Goal: Understand process/instructions: Learn how to perform a task or action

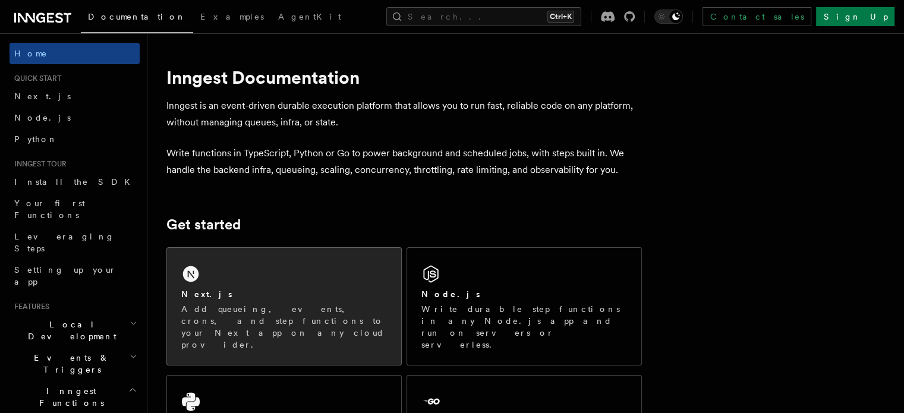
drag, startPoint x: 0, startPoint y: 0, endPoint x: 319, endPoint y: 284, distance: 427.0
click at [319, 284] on div "Next.js Add queueing, events, crons, and step functions to your Next app on any…" at bounding box center [284, 306] width 234 height 117
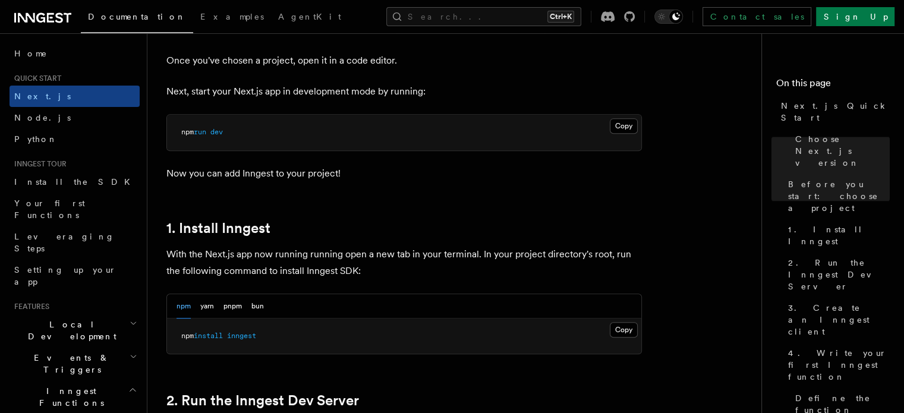
scroll to position [568, 0]
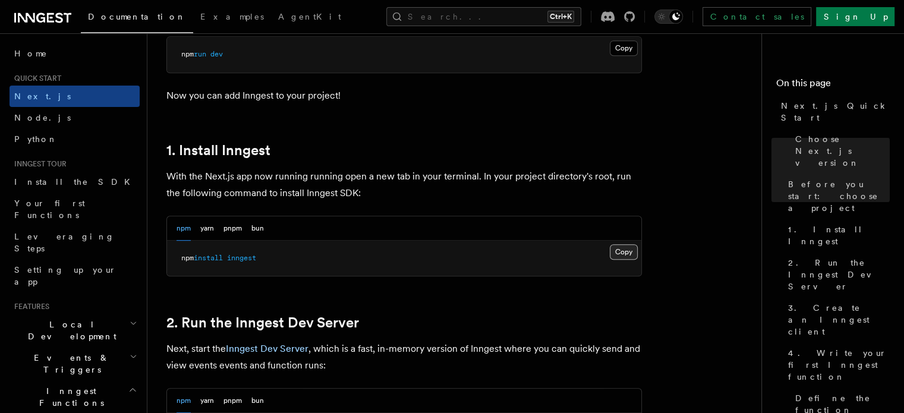
click at [630, 249] on button "Copy Copied" at bounding box center [624, 251] width 28 height 15
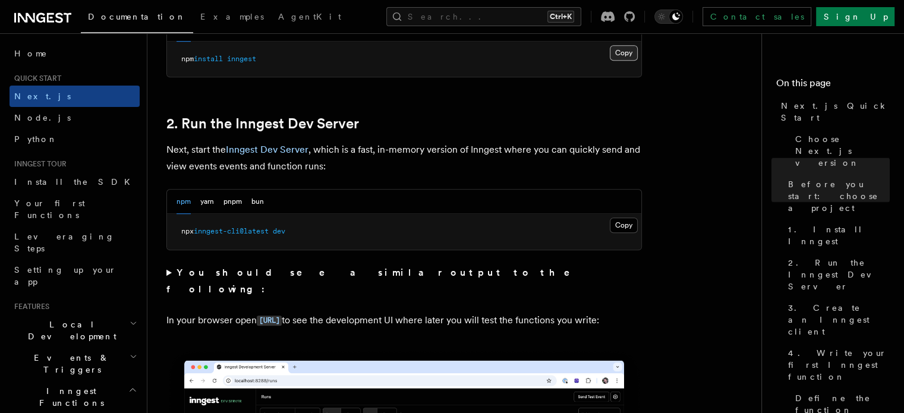
scroll to position [768, 0]
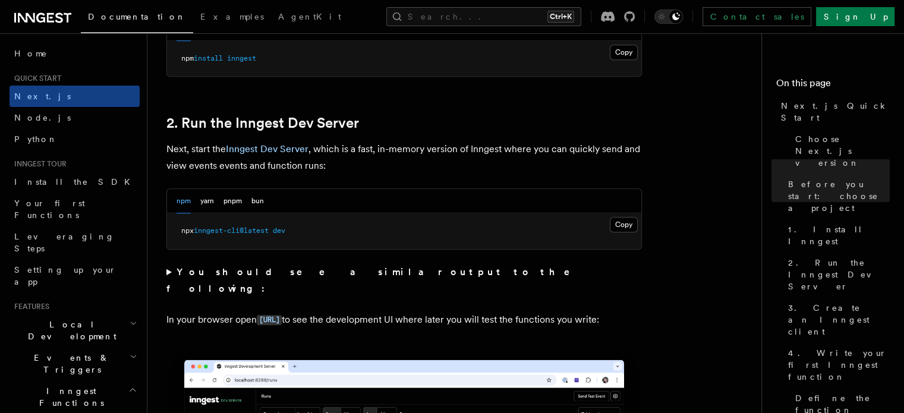
click at [622, 231] on pre "npx inngest-cli@latest dev" at bounding box center [404, 231] width 474 height 36
click at [622, 225] on button "Copy Copied" at bounding box center [624, 224] width 28 height 15
